Goal: Task Accomplishment & Management: Use online tool/utility

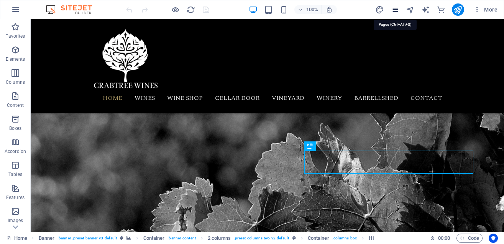
click at [394, 8] on icon "pages" at bounding box center [395, 9] width 9 height 9
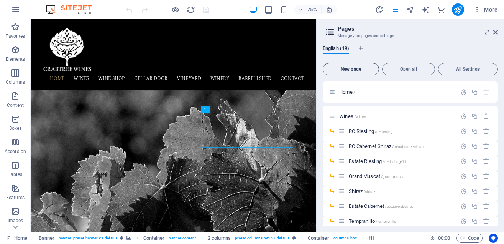
click at [357, 69] on span "New page" at bounding box center [350, 69] width 49 height 5
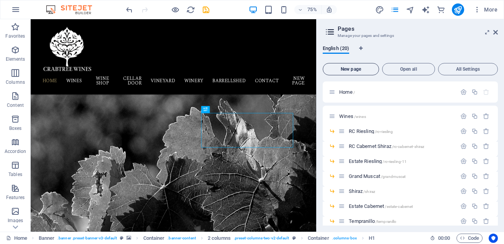
scroll to position [344, 0]
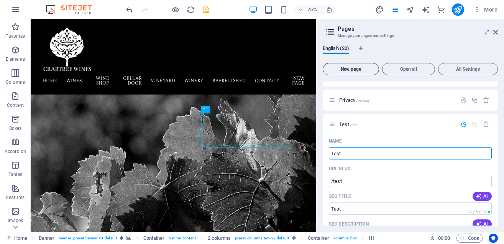
type input "Test"
type input "/test"
type input "[PERSON_NAME]"
type input "/[PERSON_NAME]"
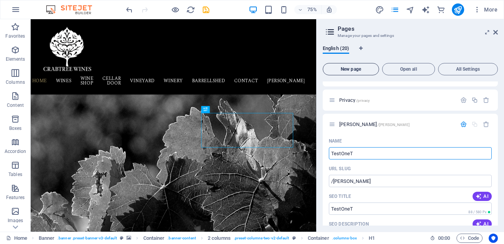
type input "TestOneTw"
type input "/testonet"
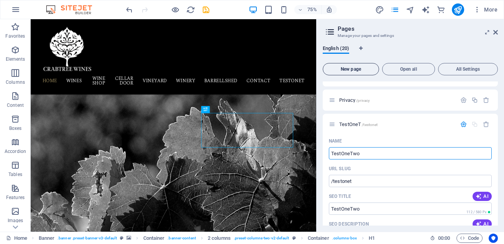
type input "TestOneTwo"
type input "/testonetwo"
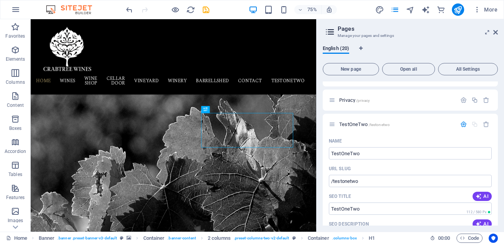
drag, startPoint x: 503, startPoint y: 150, endPoint x: 504, endPoint y: 170, distance: 20.0
click at [504, 170] on div "English (20) New page Open all All Settings Home / Wines /wines RC Riesling /rc…" at bounding box center [411, 135] width 188 height 192
click at [207, 12] on icon "save" at bounding box center [206, 9] width 9 height 9
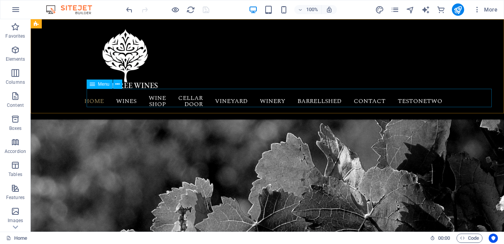
click at [449, 96] on nav "Home Wines RC Riesling RC Cabernet Shiraz Estate Riesling Grand Muscat Shiraz E…" at bounding box center [268, 101] width 362 height 25
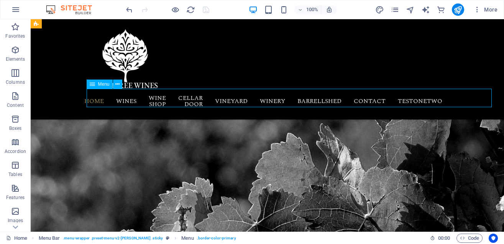
click at [449, 96] on nav "Home Wines RC Riesling RC Cabernet Shiraz Estate Riesling Grand Muscat Shiraz E…" at bounding box center [268, 101] width 362 height 25
click at [396, 13] on icon "pages" at bounding box center [395, 9] width 9 height 9
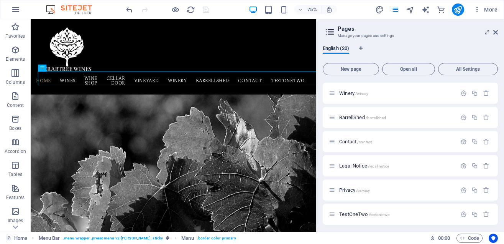
scroll to position [257, 0]
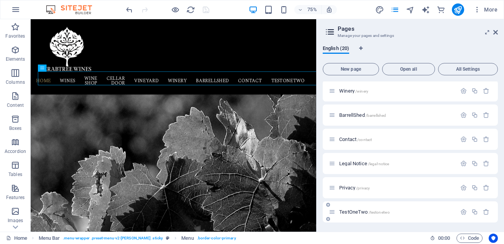
click at [356, 211] on span "TestOneTwo /testonetwo" at bounding box center [364, 212] width 51 height 6
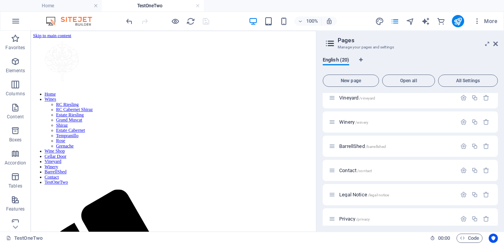
scroll to position [0, 0]
click at [495, 44] on icon at bounding box center [496, 44] width 5 height 6
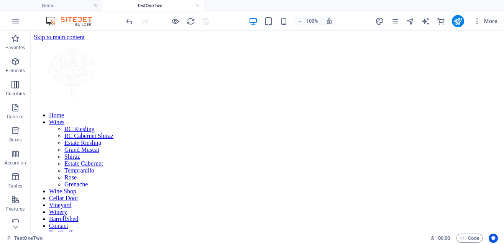
click at [16, 84] on icon "button" at bounding box center [15, 84] width 9 height 9
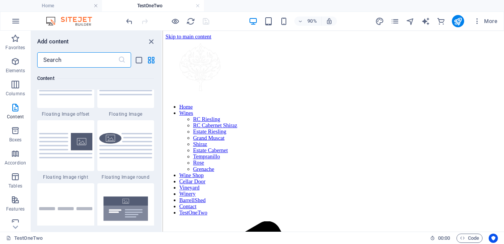
scroll to position [1709, 0]
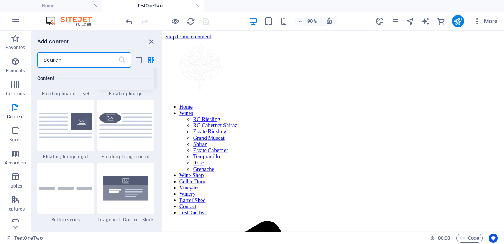
click at [132, 74] on img at bounding box center [125, 61] width 53 height 25
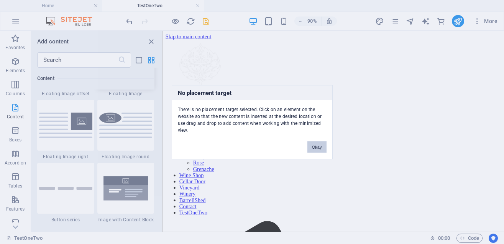
click at [304, 181] on div "No placement target There is no placement target selected. Click on an element …" at bounding box center [252, 122] width 504 height 244
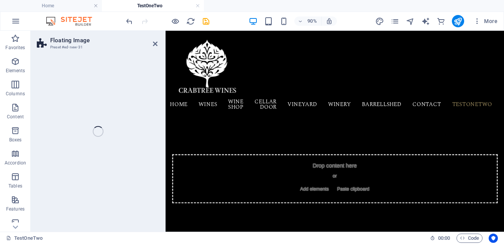
scroll to position [239, 0]
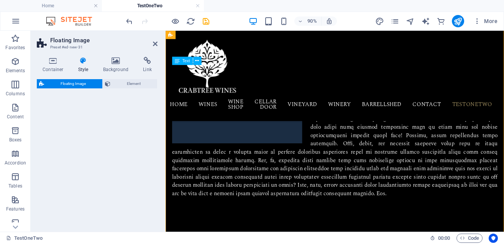
select select "%"
select select "rem"
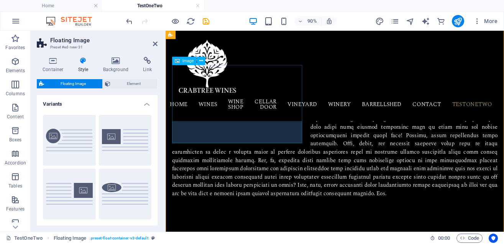
click at [257, 140] on figure at bounding box center [245, 112] width 145 height 87
select select "%"
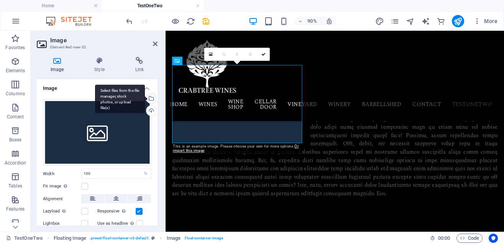
click at [145, 96] on div "Select files from the file manager, stock photos, or upload file(s)" at bounding box center [120, 98] width 50 height 29
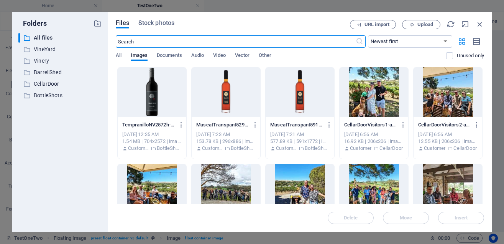
scroll to position [0, 0]
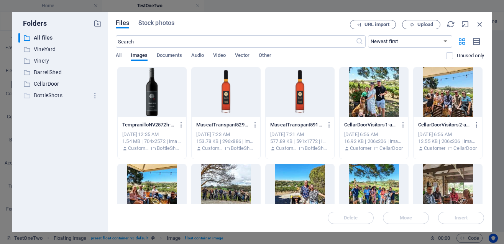
click at [53, 94] on p "BottleShots" at bounding box center [61, 95] width 54 height 9
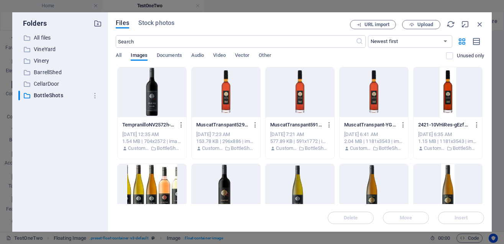
click at [298, 190] on div at bounding box center [300, 189] width 69 height 50
click at [454, 216] on span "Insert" at bounding box center [461, 217] width 40 height 5
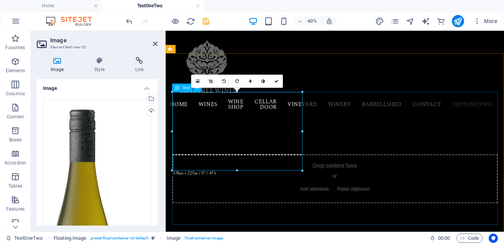
scroll to position [209, 0]
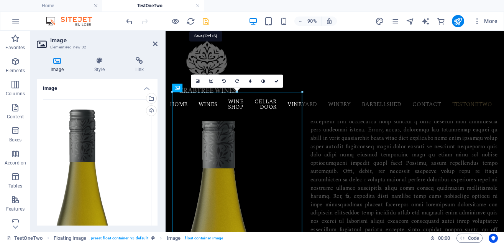
click at [206, 20] on icon "save" at bounding box center [206, 21] width 9 height 9
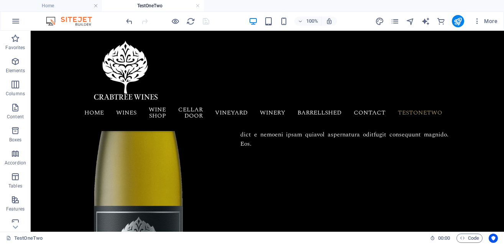
scroll to position [324, 0]
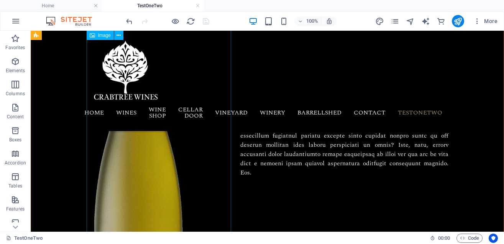
click at [132, 152] on figure at bounding box center [159, 188] width 145 height 409
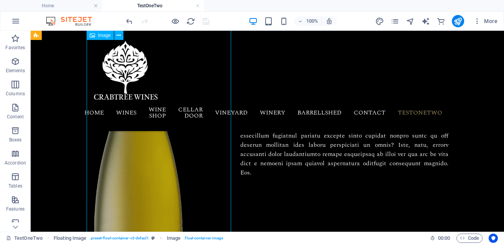
click at [132, 152] on figure at bounding box center [159, 188] width 145 height 409
select select "%"
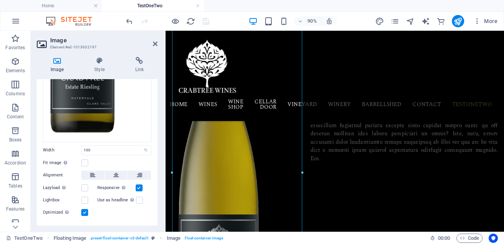
scroll to position [258, 0]
click at [83, 161] on label at bounding box center [84, 161] width 7 height 7
click at [0, 0] on input "Fit image Automatically fit image to a fixed width and height" at bounding box center [0, 0] width 0 height 0
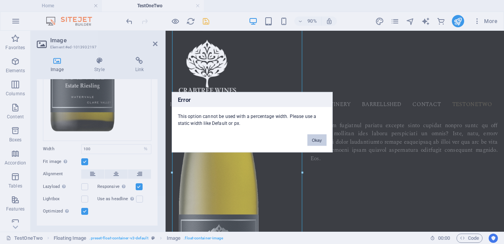
click at [316, 142] on button "Okay" at bounding box center [317, 140] width 19 height 12
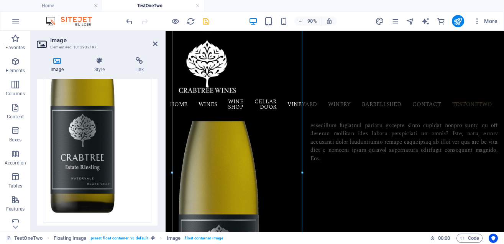
scroll to position [273, 0]
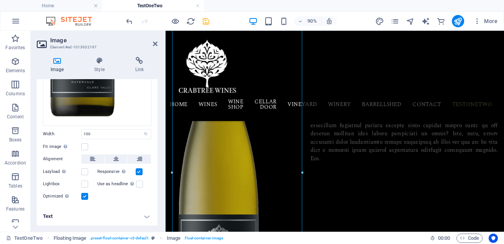
click at [57, 62] on icon at bounding box center [57, 61] width 41 height 8
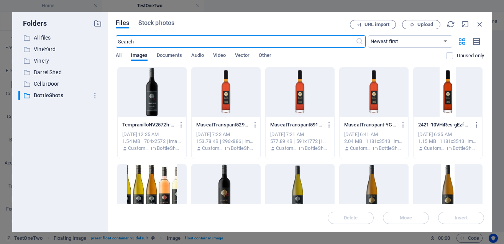
scroll to position [231, 0]
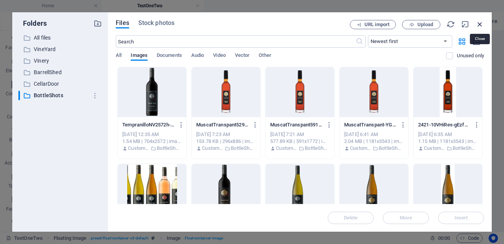
click at [483, 23] on icon "button" at bounding box center [480, 24] width 8 height 8
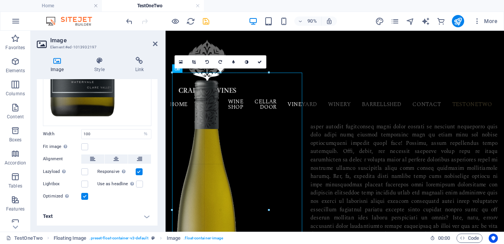
drag, startPoint x: 302, startPoint y: 72, endPoint x: 192, endPoint y: 177, distance: 151.7
type input "280"
select select "px"
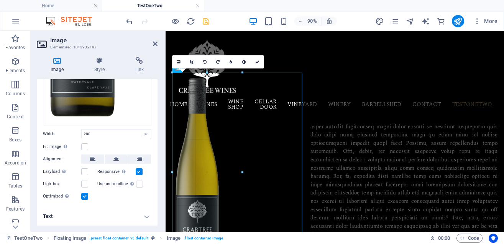
drag, startPoint x: 270, startPoint y: 72, endPoint x: 188, endPoint y: 157, distance: 117.5
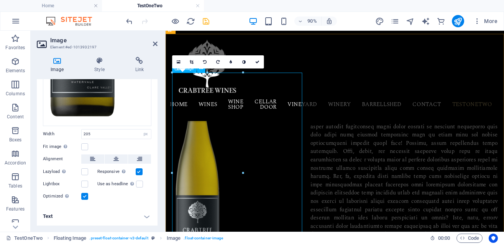
drag, startPoint x: 338, startPoint y: 102, endPoint x: 231, endPoint y: 145, distance: 115.0
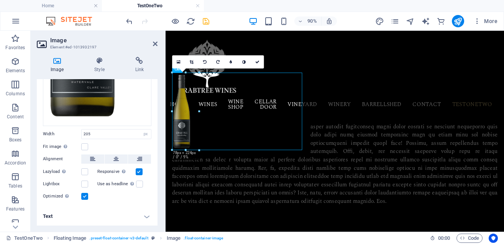
drag, startPoint x: 172, startPoint y: 74, endPoint x: 221, endPoint y: 134, distance: 77.2
click at [221, 134] on div "Reference Placeholder Container Floating Image Text Image Image Floating Image …" at bounding box center [335, 27] width 339 height 408
type input "78"
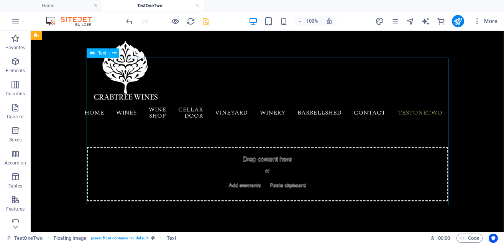
scroll to position [250, 0]
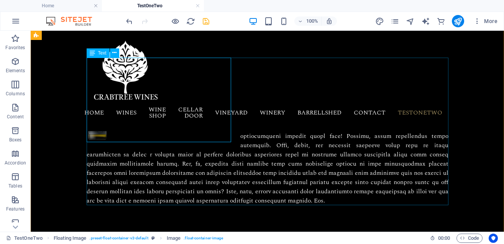
click at [143, 165] on div at bounding box center [268, 131] width 362 height 147
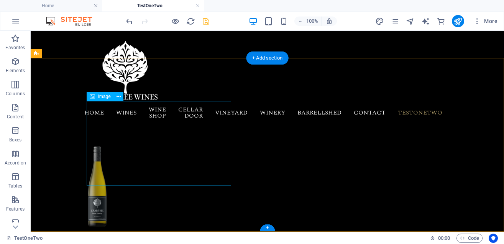
scroll to position [207, 0]
click at [135, 145] on figure at bounding box center [159, 186] width 145 height 84
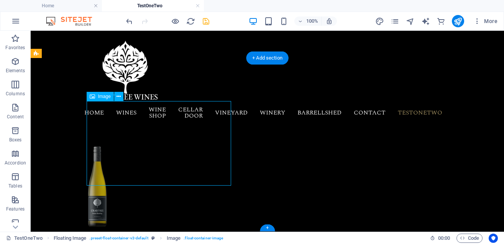
scroll to position [174, 0]
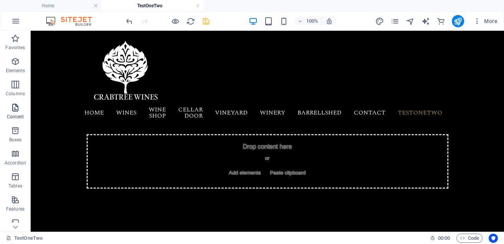
click at [14, 111] on icon "button" at bounding box center [15, 107] width 9 height 9
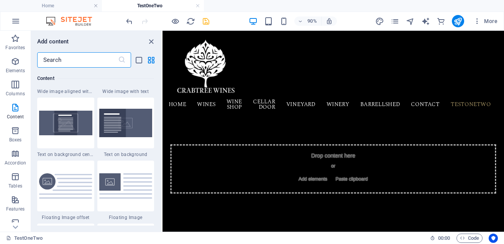
scroll to position [1503, 0]
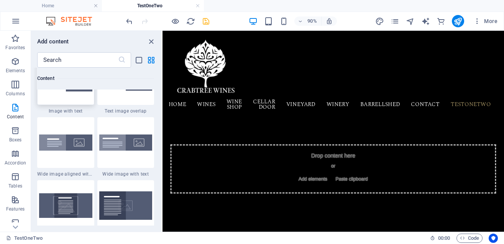
click at [59, 91] on img at bounding box center [65, 80] width 53 height 24
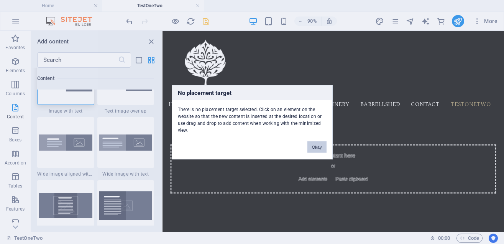
click at [319, 147] on button "Okay" at bounding box center [317, 147] width 19 height 12
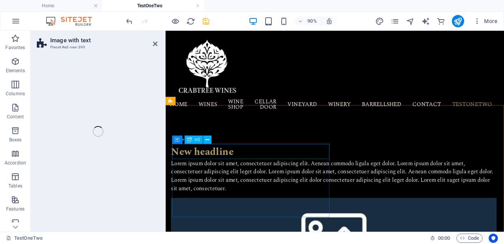
select select "rem"
select select "px"
select select "preset-text-with-image-v4-default"
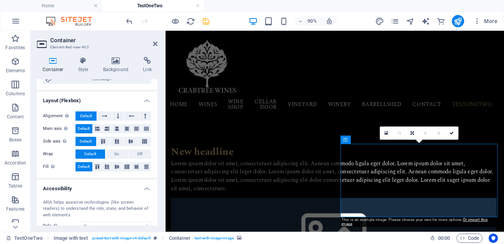
scroll to position [0, 0]
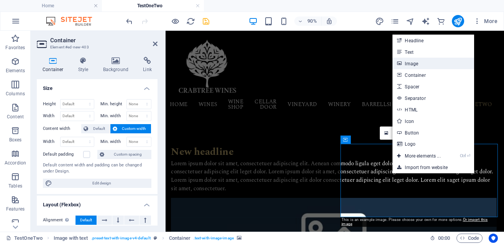
click at [416, 64] on link "Image" at bounding box center [433, 64] width 81 height 12
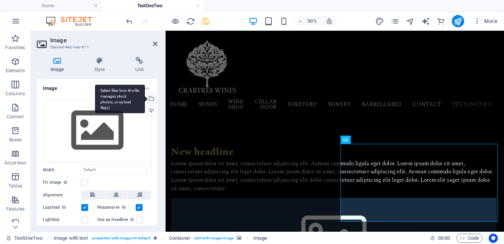
click at [151, 97] on div "Select files from the file manager, stock photos, or upload file(s)" at bounding box center [151, 99] width 12 height 12
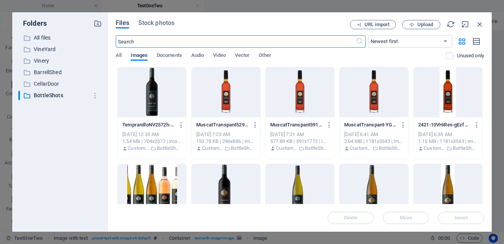
scroll to position [45, 0]
click at [306, 193] on div at bounding box center [300, 189] width 69 height 50
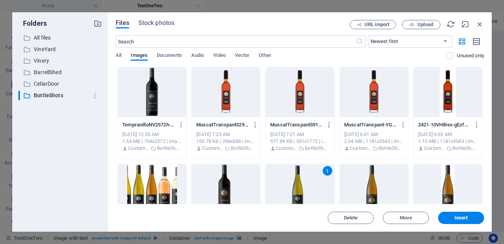
click at [306, 193] on div "1" at bounding box center [300, 189] width 69 height 50
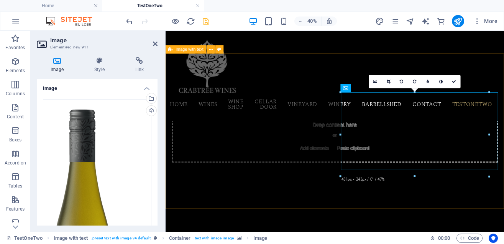
scroll to position [209, 0]
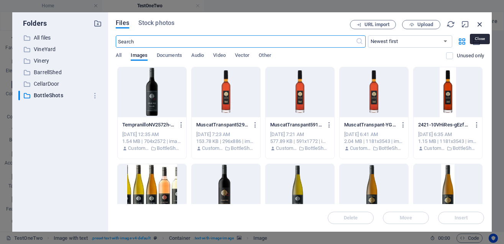
click at [481, 23] on icon "button" at bounding box center [480, 24] width 8 height 8
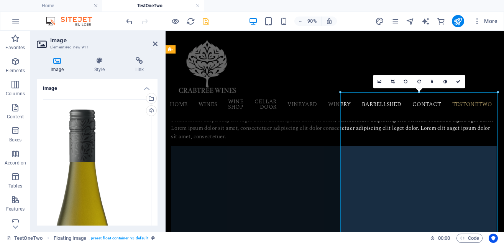
scroll to position [754, 0]
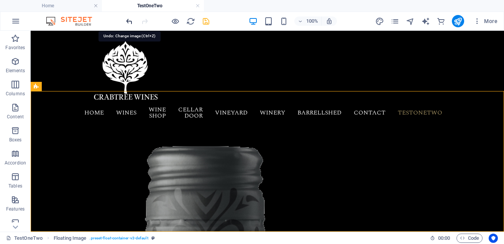
click at [132, 21] on icon "undo" at bounding box center [129, 21] width 9 height 9
click at [129, 19] on icon "undo" at bounding box center [129, 21] width 9 height 9
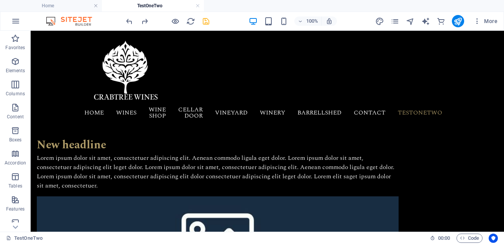
scroll to position [175, 0]
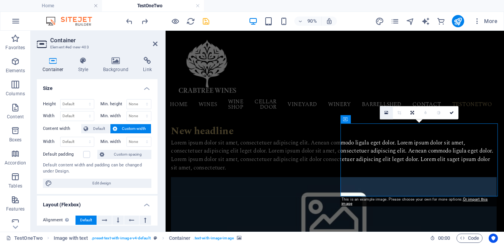
click at [386, 113] on icon at bounding box center [387, 112] width 4 height 5
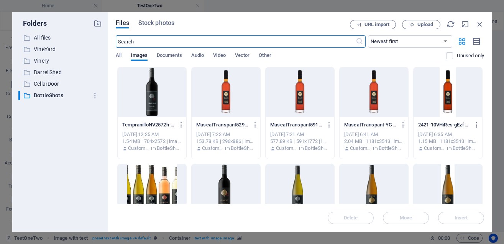
scroll to position [40, 0]
click at [294, 198] on div at bounding box center [300, 189] width 69 height 50
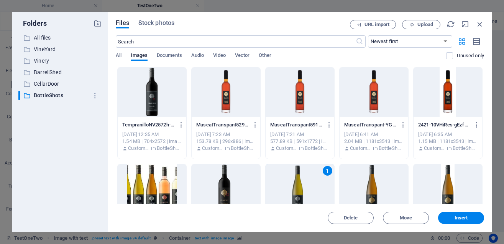
click at [294, 198] on div "1" at bounding box center [300, 189] width 69 height 50
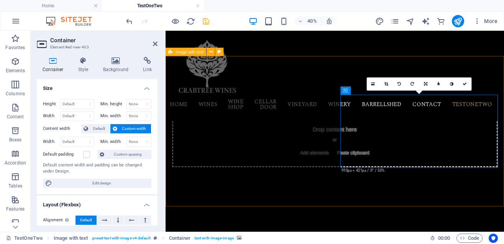
scroll to position [206, 0]
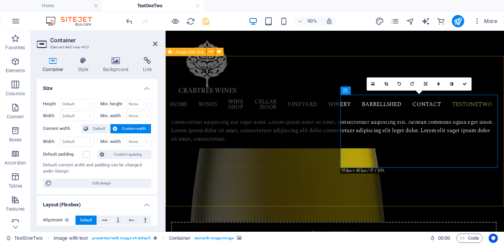
click at [415, 165] on figure at bounding box center [353, 201] width 362 height 81
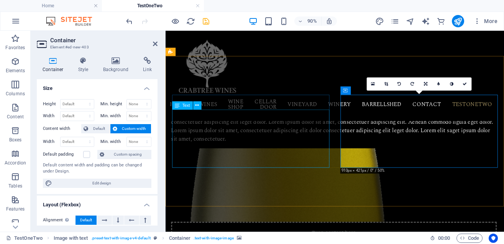
click at [212, 132] on div "Lorem ipsum dolor sit amet, consectetuer adipiscing elit. Aenean commodo ligula…" at bounding box center [353, 136] width 362 height 37
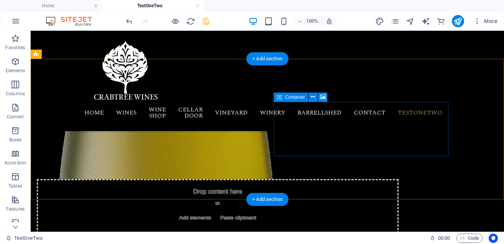
click at [296, 179] on div "Drop content here or Add elements Paste clipboard" at bounding box center [218, 206] width 362 height 54
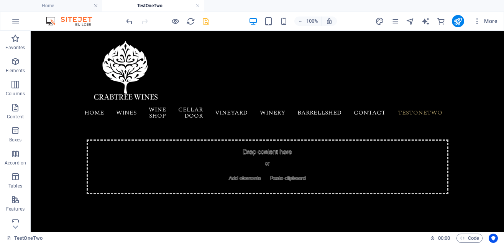
scroll to position [29, 0]
click at [12, 59] on icon "button" at bounding box center [15, 61] width 9 height 9
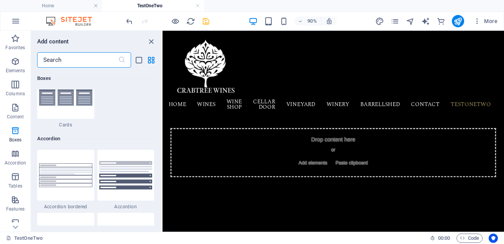
scroll to position [2368, 0]
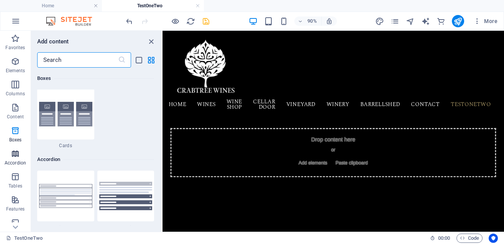
click at [16, 156] on icon "button" at bounding box center [15, 153] width 9 height 9
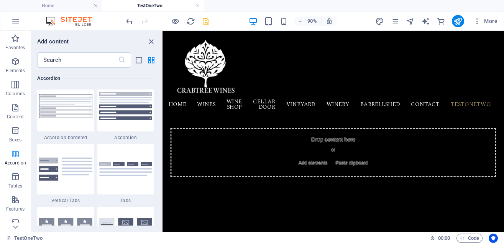
scroll to position [2548, 0]
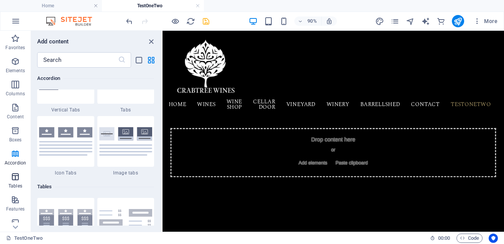
click at [13, 179] on icon "button" at bounding box center [15, 176] width 9 height 9
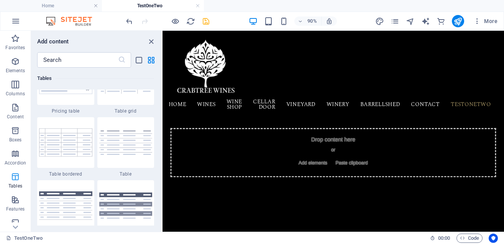
scroll to position [2763, 0]
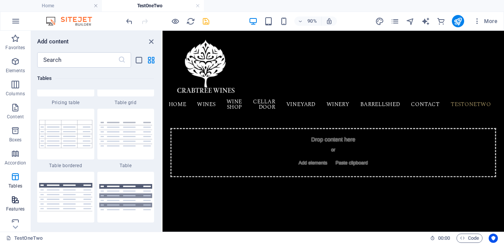
click at [11, 203] on icon "button" at bounding box center [15, 199] width 9 height 9
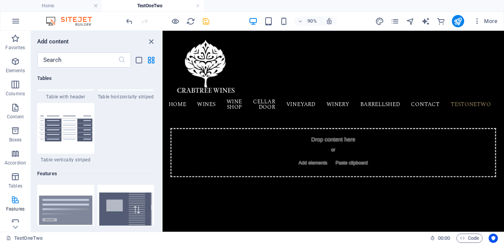
scroll to position [3111, 0]
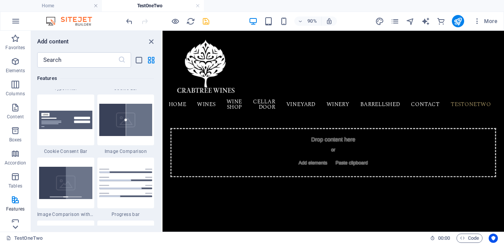
click at [14, 227] on icon at bounding box center [15, 226] width 11 height 11
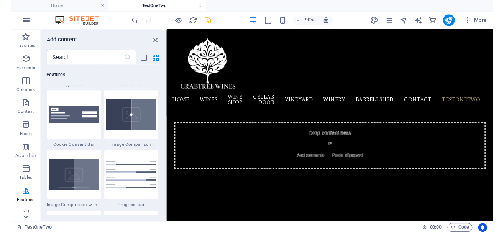
scroll to position [168, 0]
